Goal: Find specific page/section: Find specific page/section

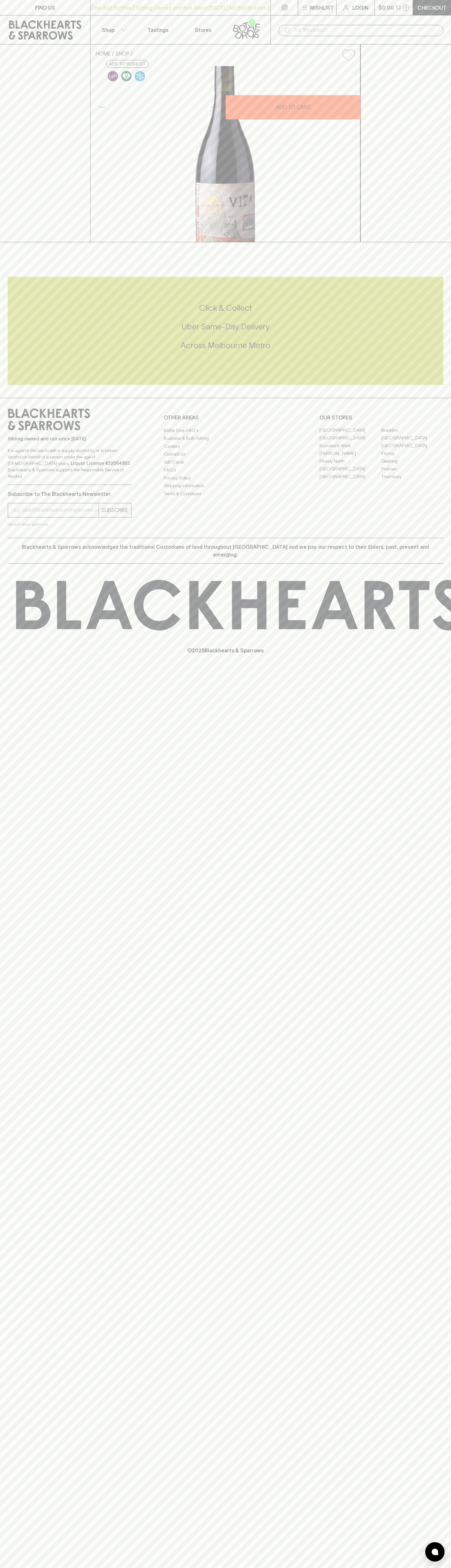
click at [218, 18] on link "Stores" at bounding box center [203, 30] width 45 height 29
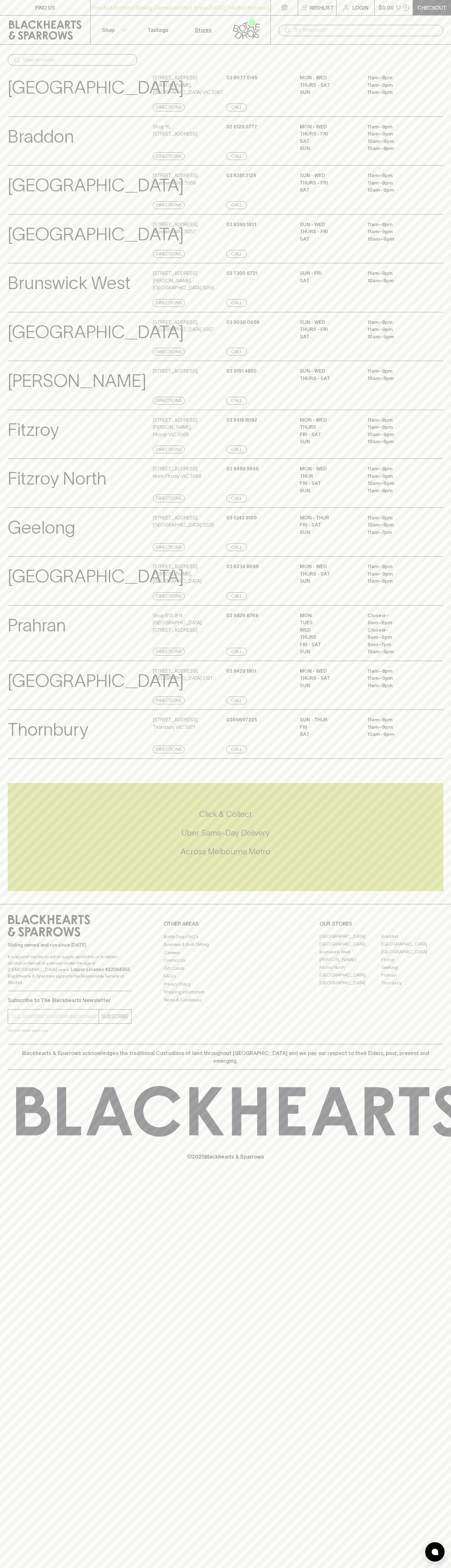
click at [447, 1568] on html "FIND US | No Bad Bottles | Sibling Owned and Run Since 2006 | No Bad Bottles | …" at bounding box center [225, 784] width 451 height 1568
click at [13, 589] on div "North Hobart View Store Details 396 Elizabeth Street , North Hobart TAS 7000 Di…" at bounding box center [225, 580] width 435 height 49
